Goal: Task Accomplishment & Management: Use online tool/utility

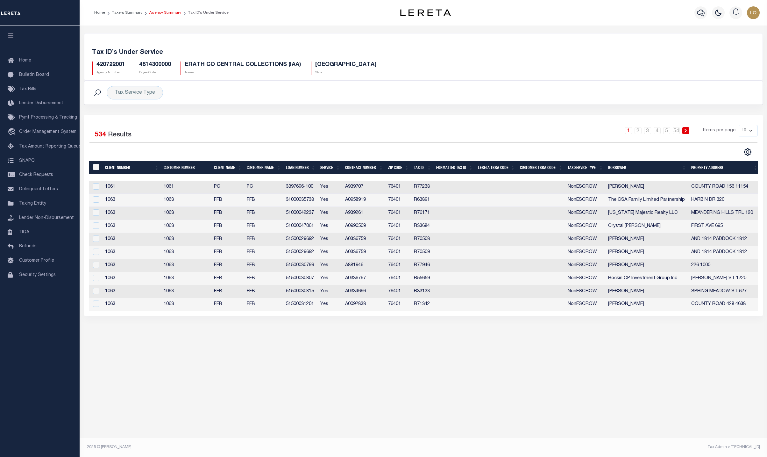
click at [156, 15] on link "Agency Summary" at bounding box center [165, 13] width 32 height 4
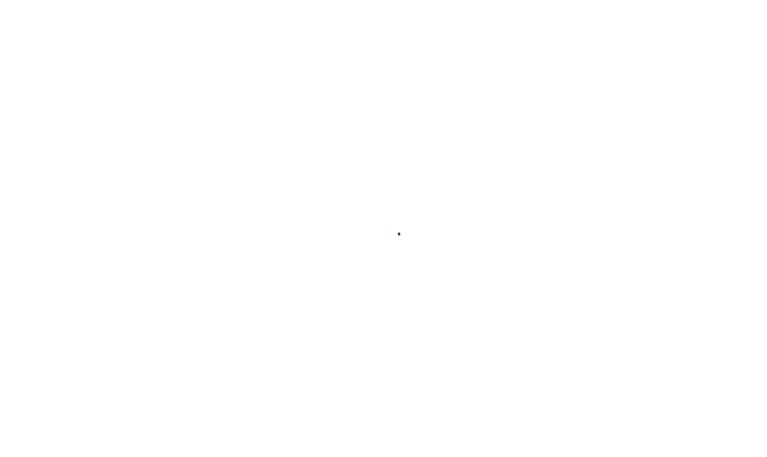
select select
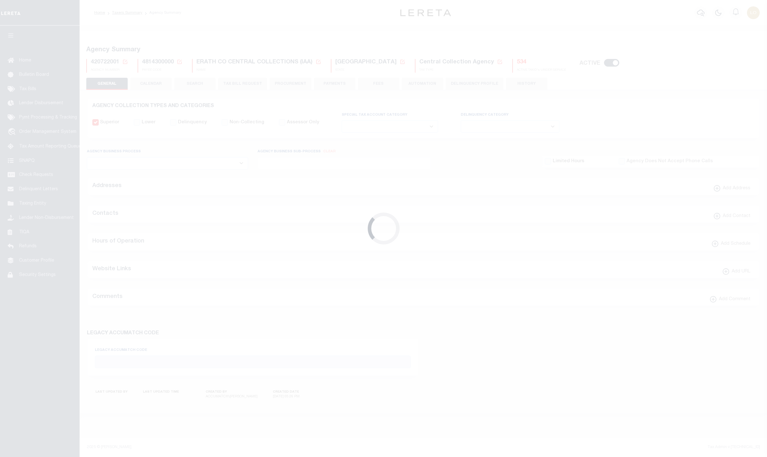
checkbox input "false"
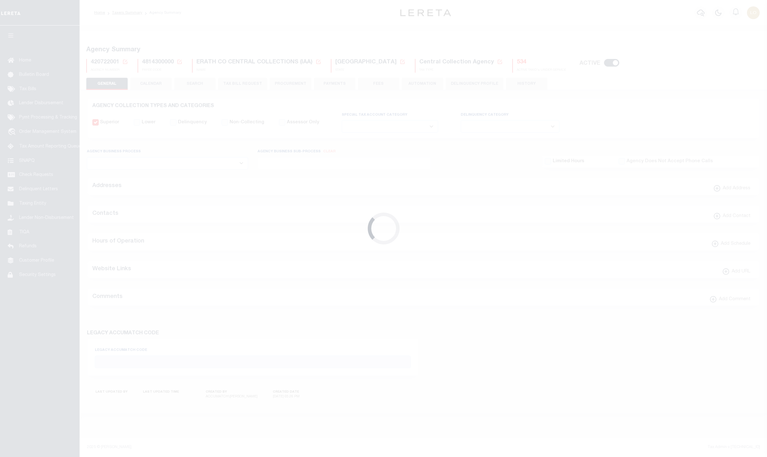
type input "4814300000"
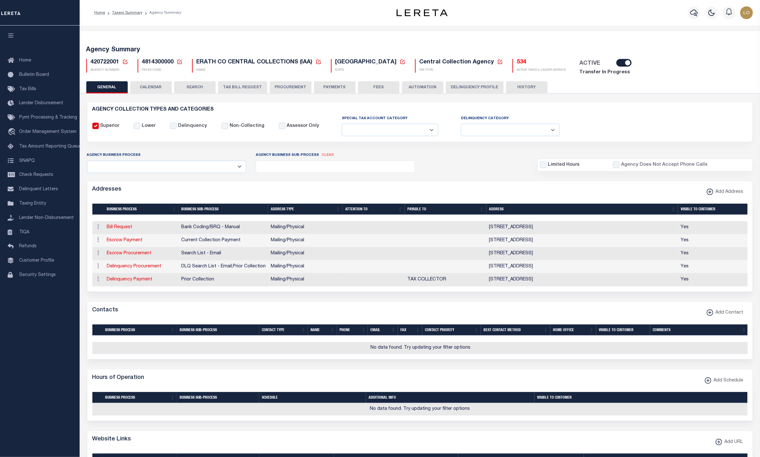
click at [338, 85] on button "PAYMENTS" at bounding box center [334, 87] width 41 height 12
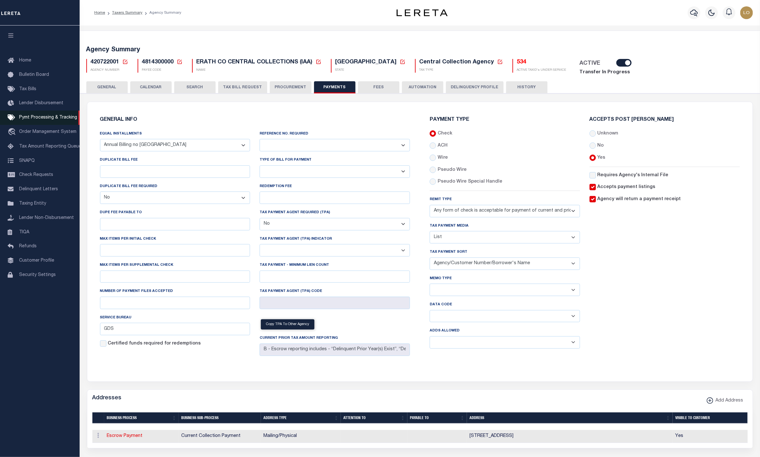
click at [41, 116] on span "Pymt Processing & Tracking" at bounding box center [48, 117] width 58 height 4
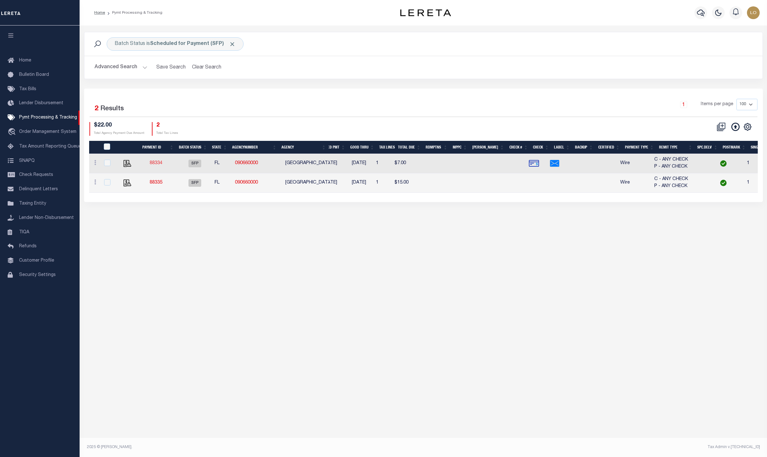
click at [154, 161] on link "88334" at bounding box center [156, 163] width 13 height 4
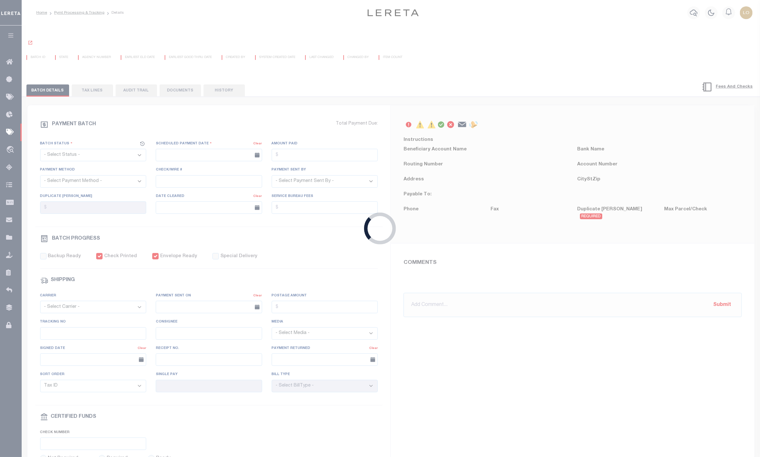
select select "SFP"
type input "11/18/2025"
checkbox input "true"
select select "FDX"
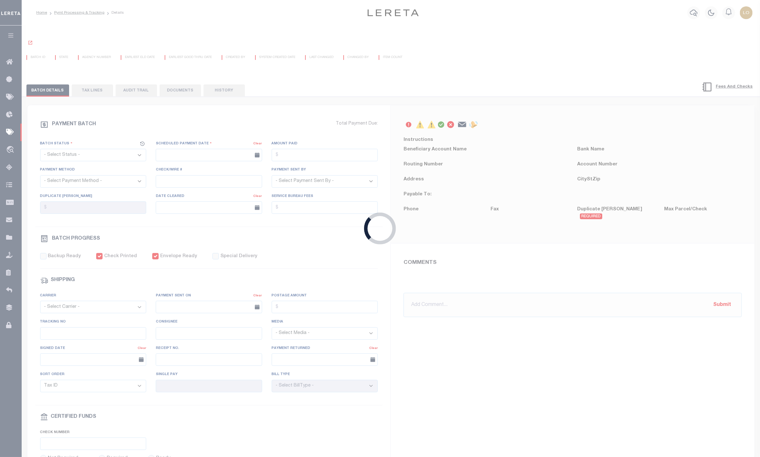
type input "$41.59"
type input "794917523280"
select select
type input "1"
radio input "true"
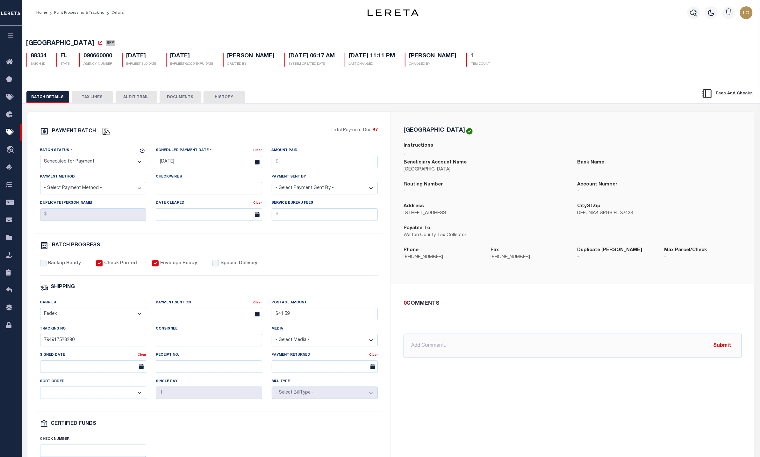
click at [108, 190] on select "- Select Payment Method - ACH Certified Check Check Direct Deposit Wire Transfer" at bounding box center [93, 188] width 106 height 12
drag, startPoint x: 39, startPoint y: 177, endPoint x: 82, endPoint y: 180, distance: 42.4
click at [82, 180] on div "Payment Method - Select Payment Method - ACH Certified Check Check Direct Depos…" at bounding box center [93, 186] width 116 height 26
copy label "Payment Method"
